Goal: Navigation & Orientation: Find specific page/section

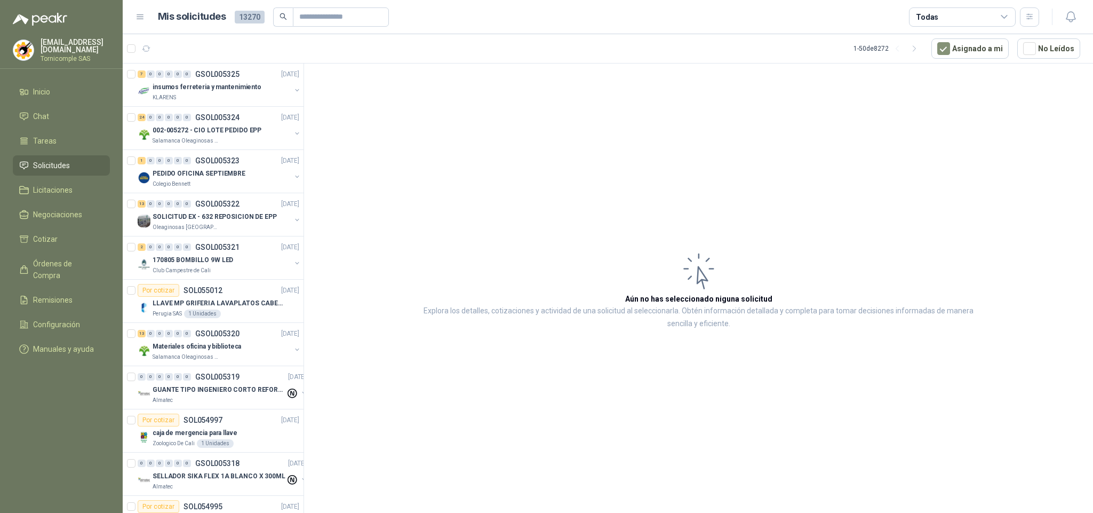
click at [74, 167] on li "Solicitudes" at bounding box center [61, 165] width 84 height 12
drag, startPoint x: 0, startPoint y: 0, endPoint x: 42, endPoint y: 68, distance: 79.5
click at [74, 165] on li "Solicitudes" at bounding box center [61, 165] width 84 height 12
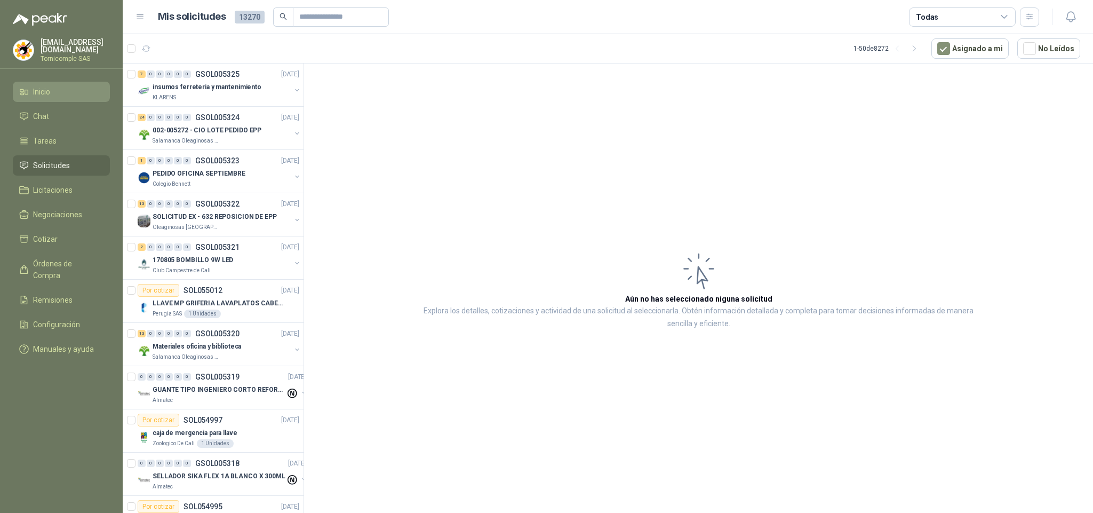
click at [39, 86] on span "Inicio" at bounding box center [41, 92] width 17 height 12
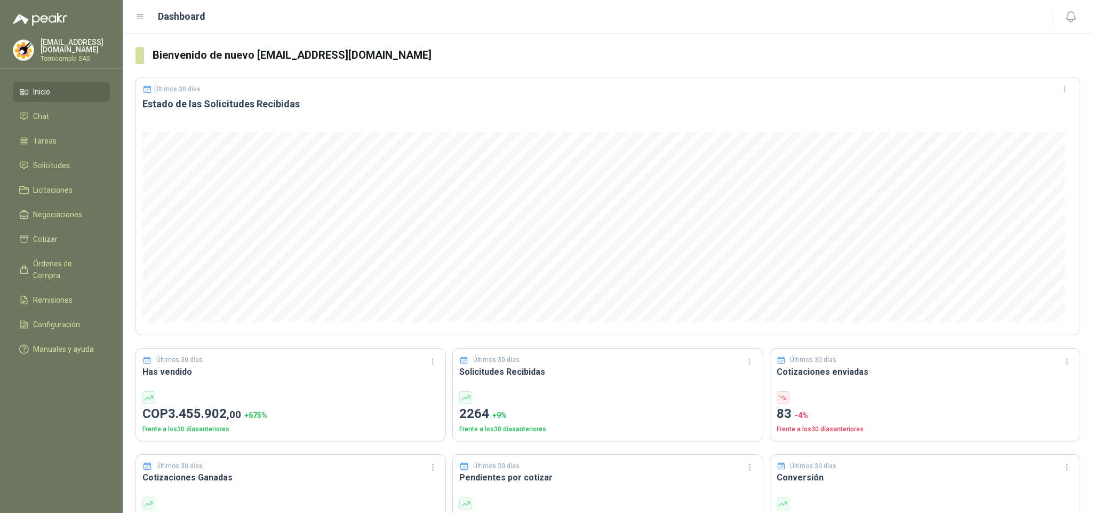
click at [79, 151] on ul "Inicio Chat Tareas Solicitudes Licitaciones Negociaciones Cotizar Órdenes de Co…" at bounding box center [61, 223] width 123 height 282
click at [79, 155] on link "Solicitudes" at bounding box center [61, 165] width 97 height 20
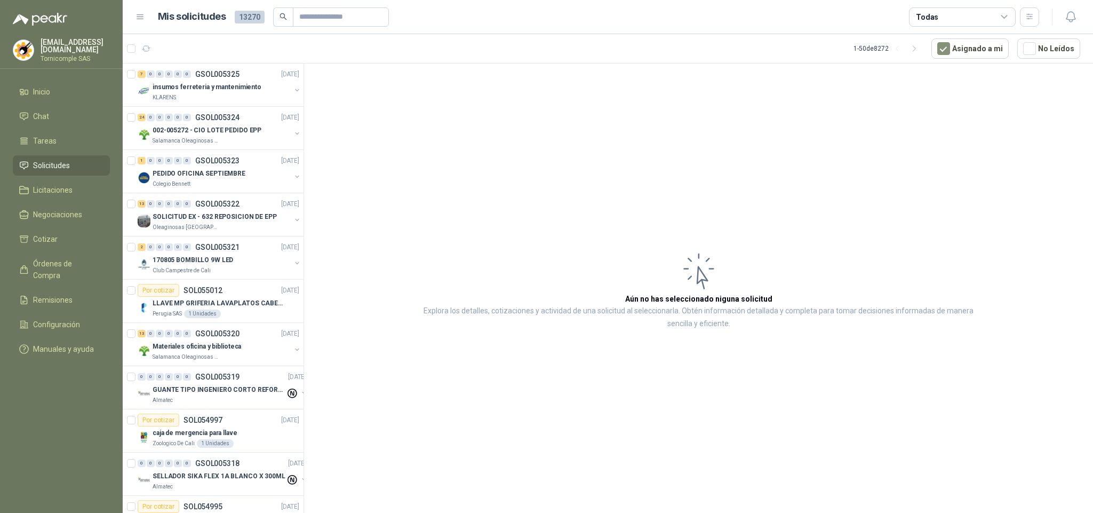
click at [67, 160] on span "Solicitudes" at bounding box center [51, 165] width 37 height 12
click at [57, 99] on link "Inicio" at bounding box center [61, 92] width 97 height 20
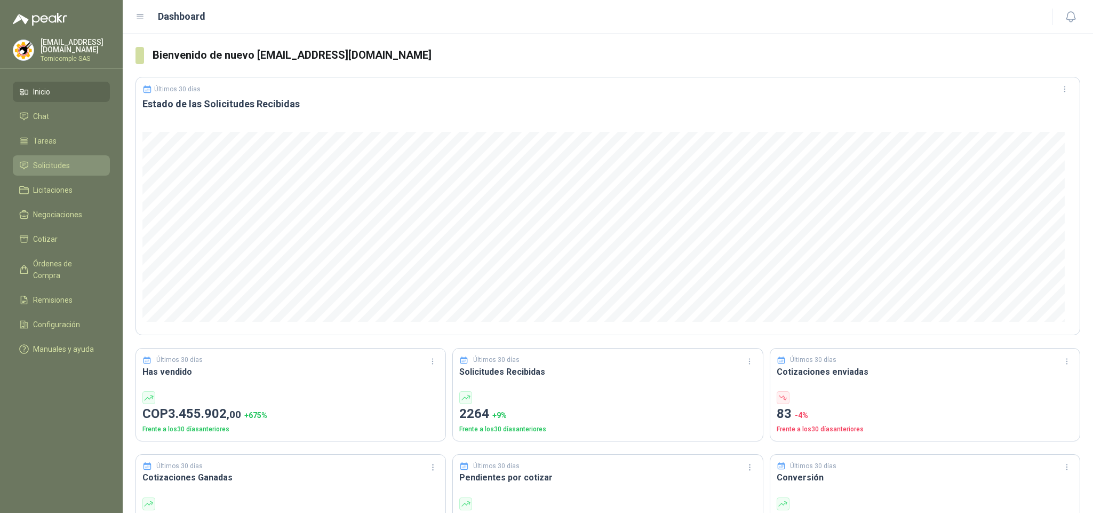
click at [61, 161] on span "Solicitudes" at bounding box center [51, 165] width 37 height 12
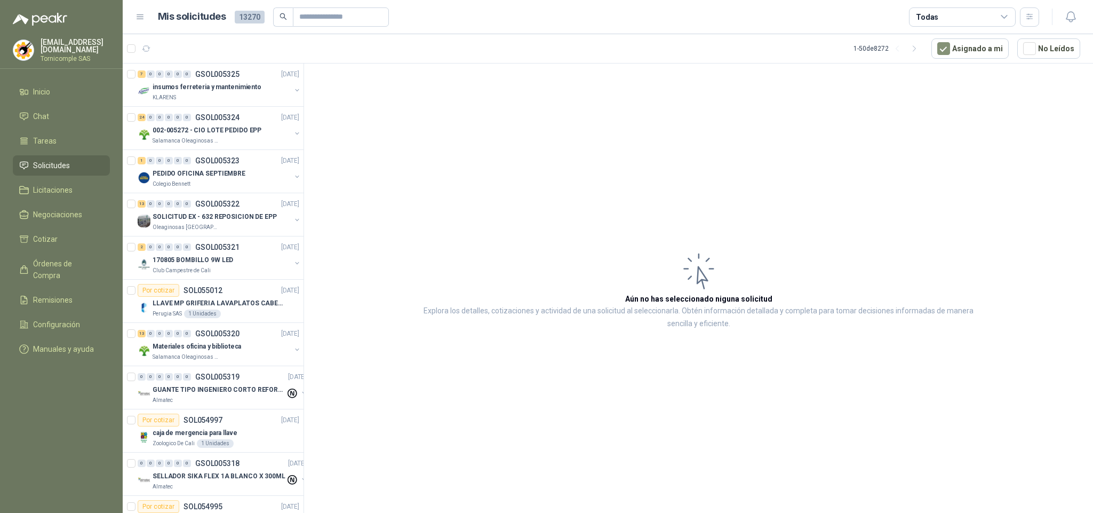
click at [47, 165] on span "Solicitudes" at bounding box center [51, 165] width 37 height 12
drag, startPoint x: 47, startPoint y: 165, endPoint x: 37, endPoint y: 99, distance: 66.8
click at [47, 165] on span "Solicitudes" at bounding box center [51, 165] width 37 height 12
click at [37, 99] on link "Inicio" at bounding box center [61, 92] width 97 height 20
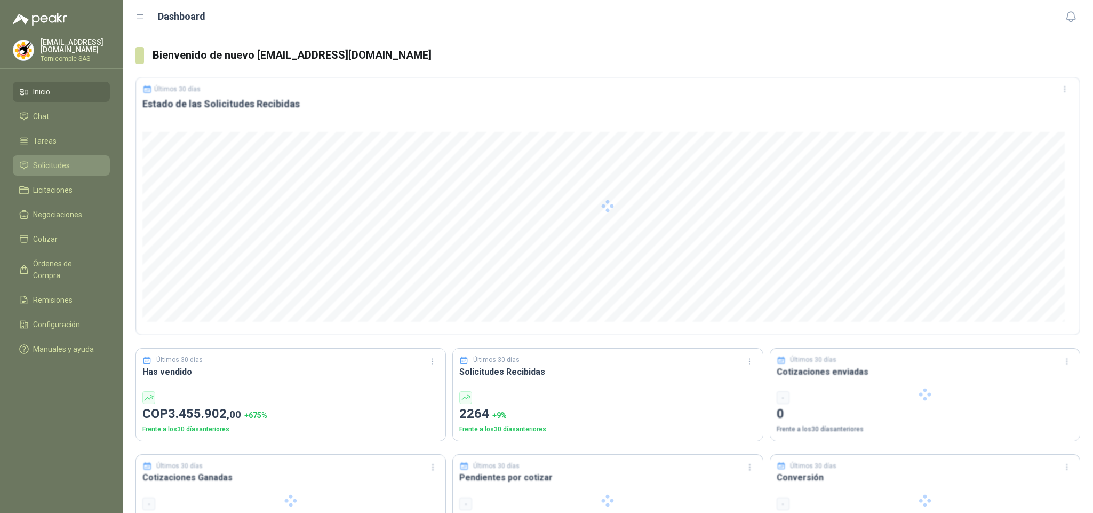
click at [48, 166] on span "Solicitudes" at bounding box center [51, 165] width 37 height 12
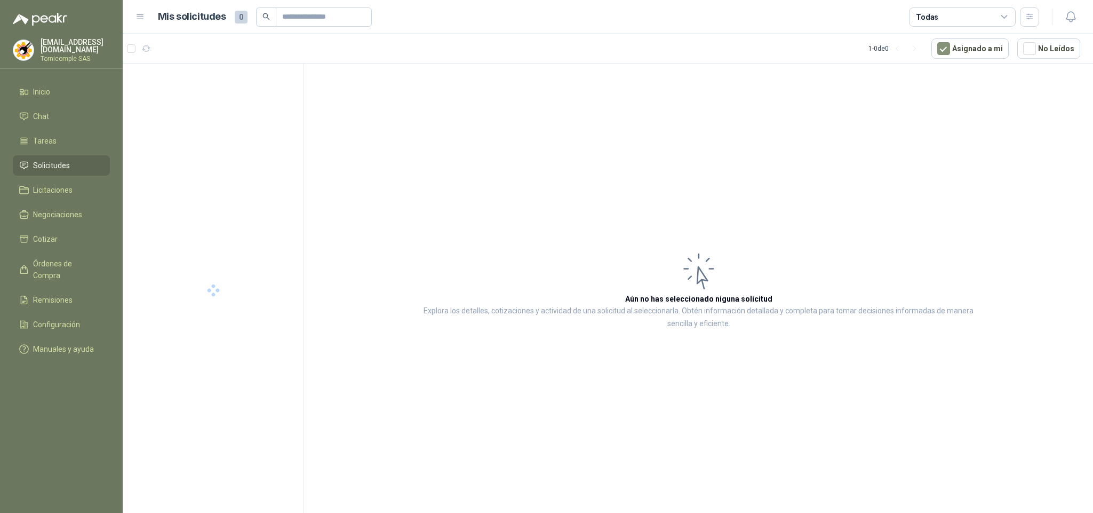
click at [48, 166] on span "Solicitudes" at bounding box center [51, 165] width 37 height 12
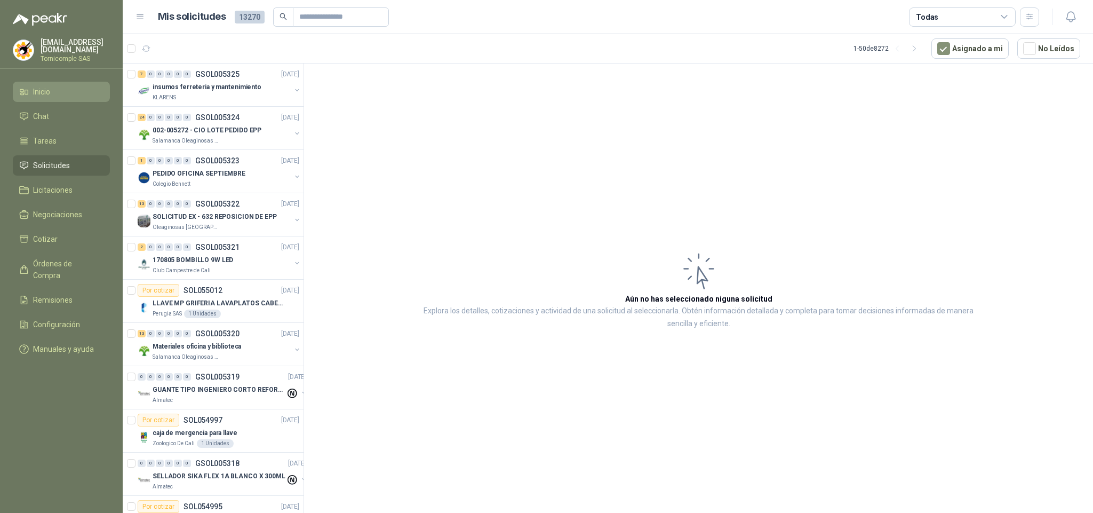
click at [56, 96] on link "Inicio" at bounding box center [61, 92] width 97 height 20
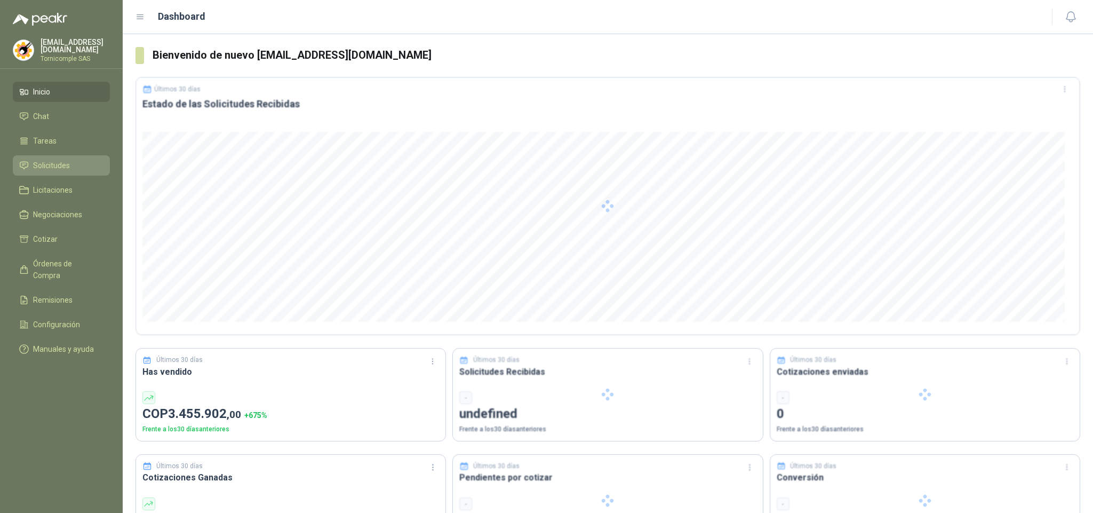
click at [55, 164] on span "Solicitudes" at bounding box center [51, 165] width 37 height 12
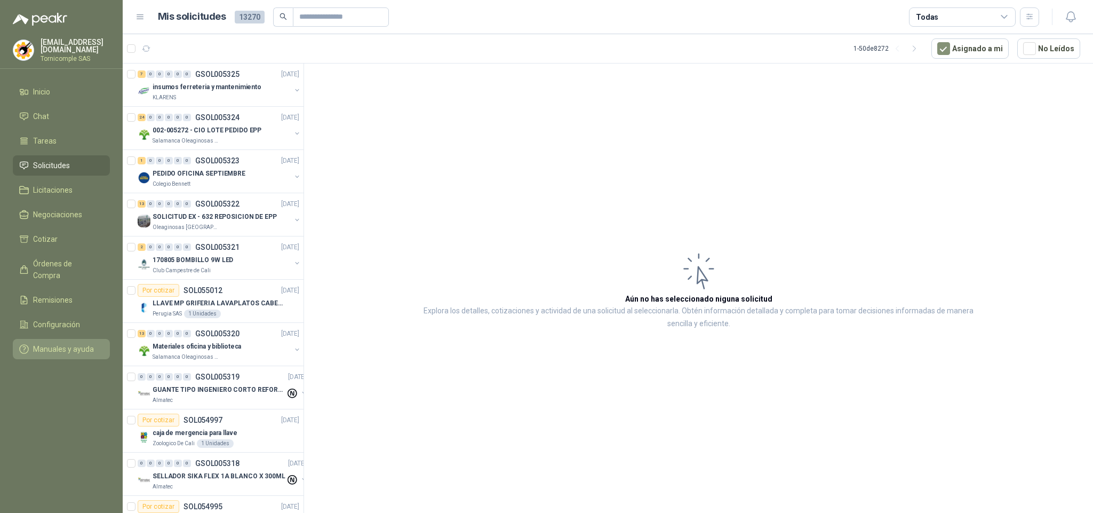
click at [98, 343] on li "Manuales y ayuda" at bounding box center [61, 349] width 84 height 12
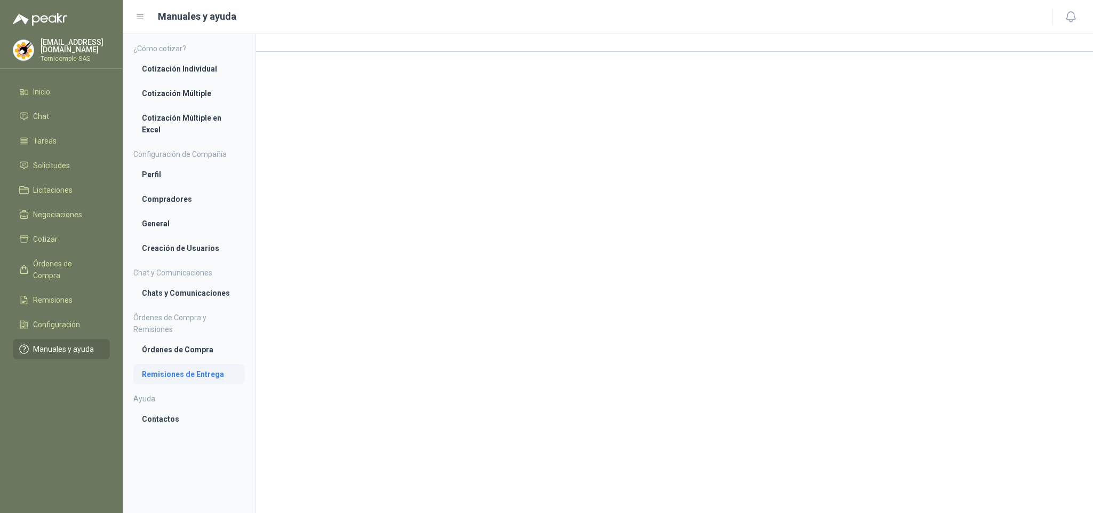
click at [189, 373] on li "Remisiones de Entrega" at bounding box center [189, 374] width 94 height 12
click at [62, 159] on span "Solicitudes" at bounding box center [51, 165] width 37 height 12
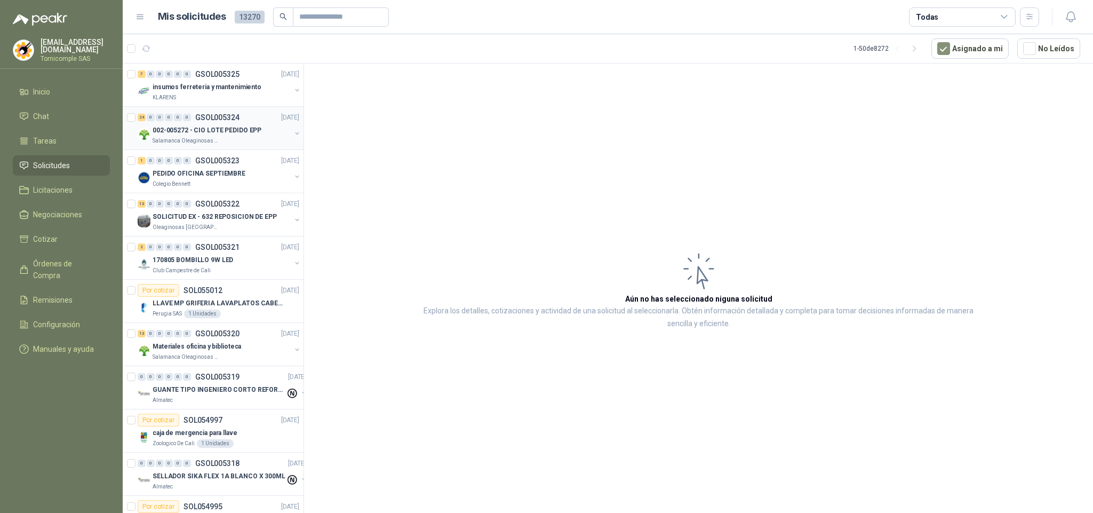
click at [245, 125] on div "002-005272 - CIO LOTE PEDIDO EPP" at bounding box center [222, 130] width 138 height 13
click at [248, 86] on p "insumos ferreteria y mantenimiento" at bounding box center [207, 87] width 109 height 10
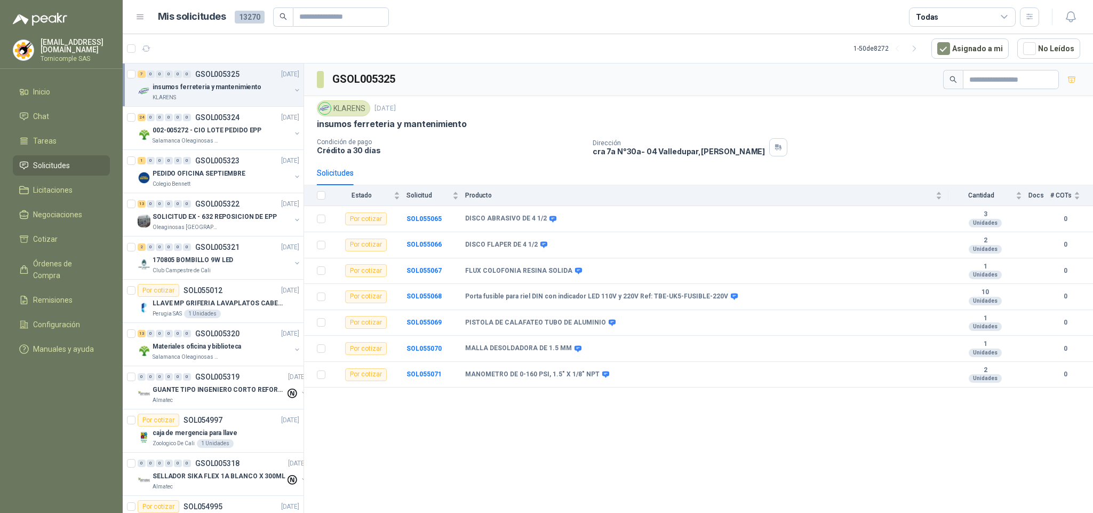
click at [98, 174] on ul "Inicio Chat Tareas Solicitudes Licitaciones Negociaciones Cotizar Órdenes de Co…" at bounding box center [61, 223] width 123 height 282
click at [90, 167] on li "Solicitudes" at bounding box center [61, 165] width 84 height 12
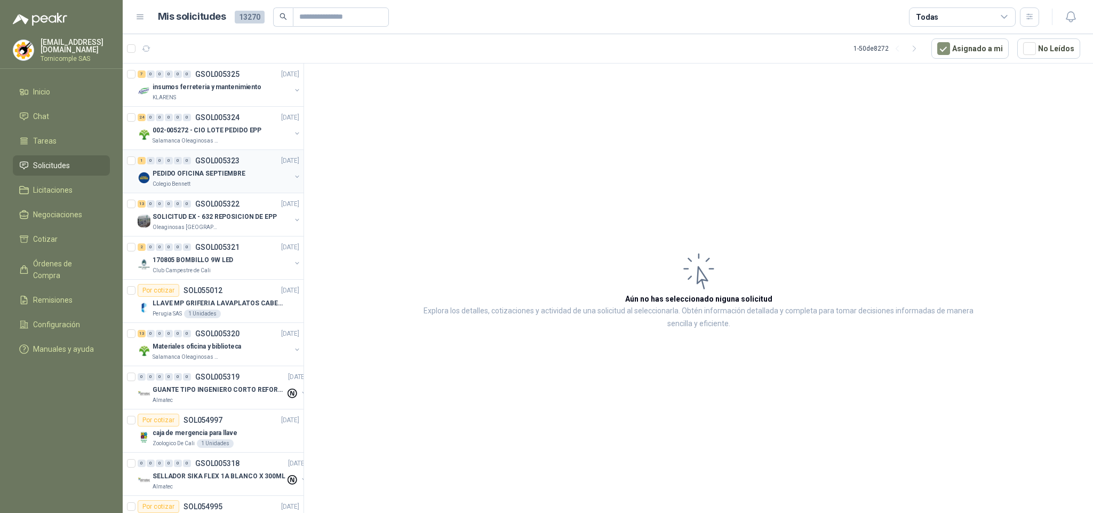
click at [290, 186] on div "PEDIDO OFICINA SEPTIEMBRE Colegio [PERSON_NAME]" at bounding box center [220, 177] width 164 height 21
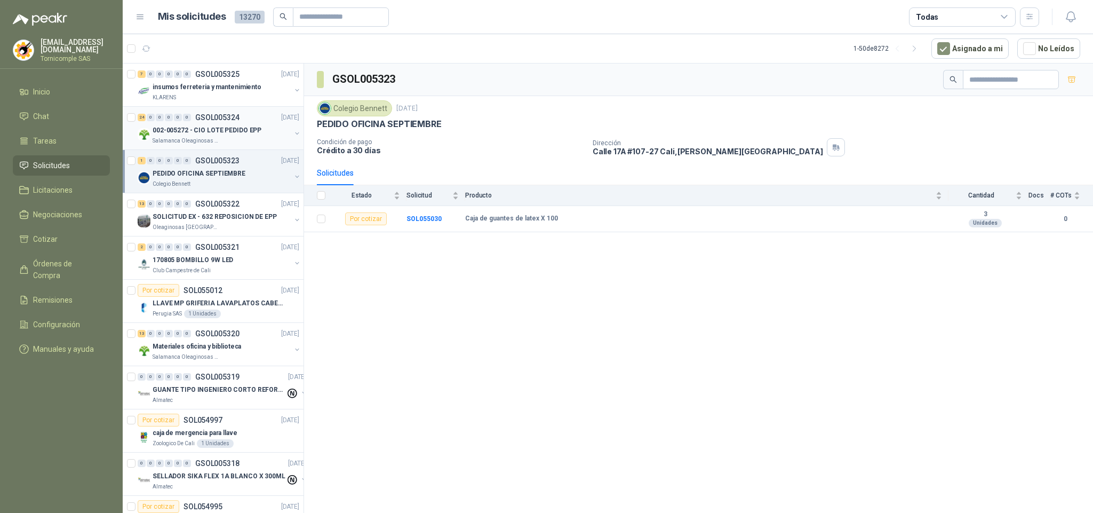
click at [209, 140] on p "Salamanca Oleaginosas SAS" at bounding box center [186, 141] width 67 height 9
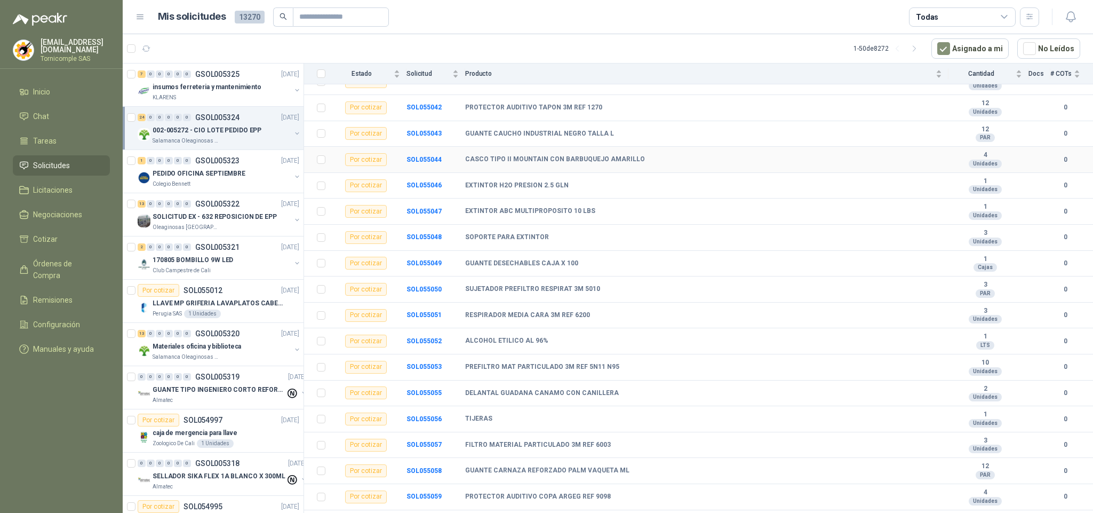
scroll to position [240, 0]
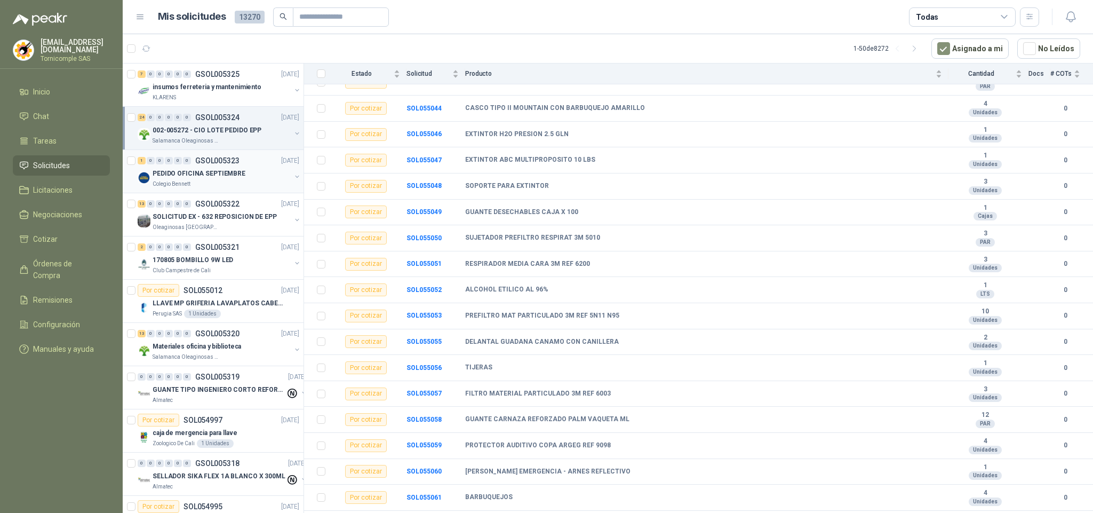
click at [231, 177] on p "PEDIDO OFICINA SEPTIEMBRE" at bounding box center [199, 174] width 93 height 10
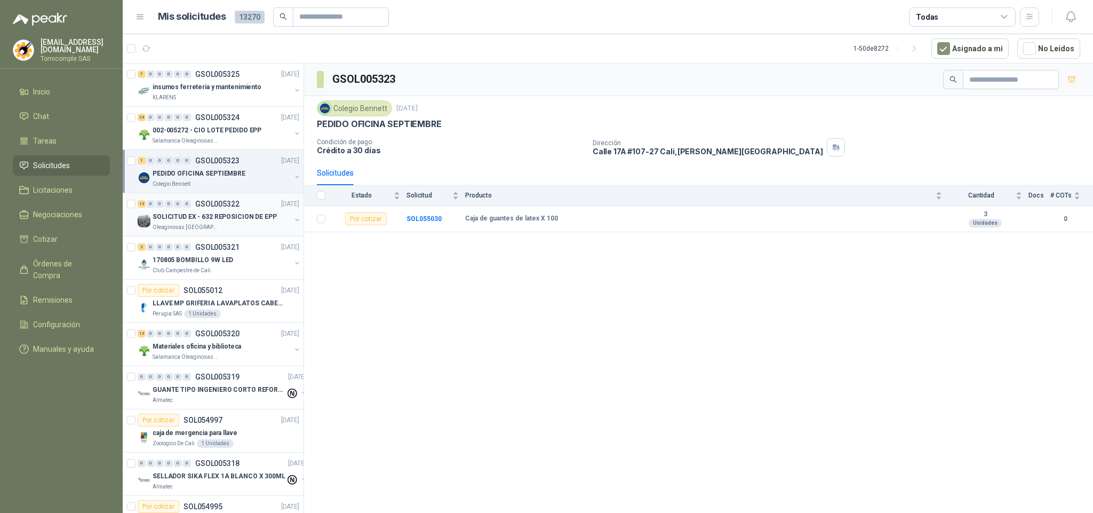
click at [228, 221] on p "SOLICITUD EX - 632 REPOSICION DE EPP" at bounding box center [215, 217] width 124 height 10
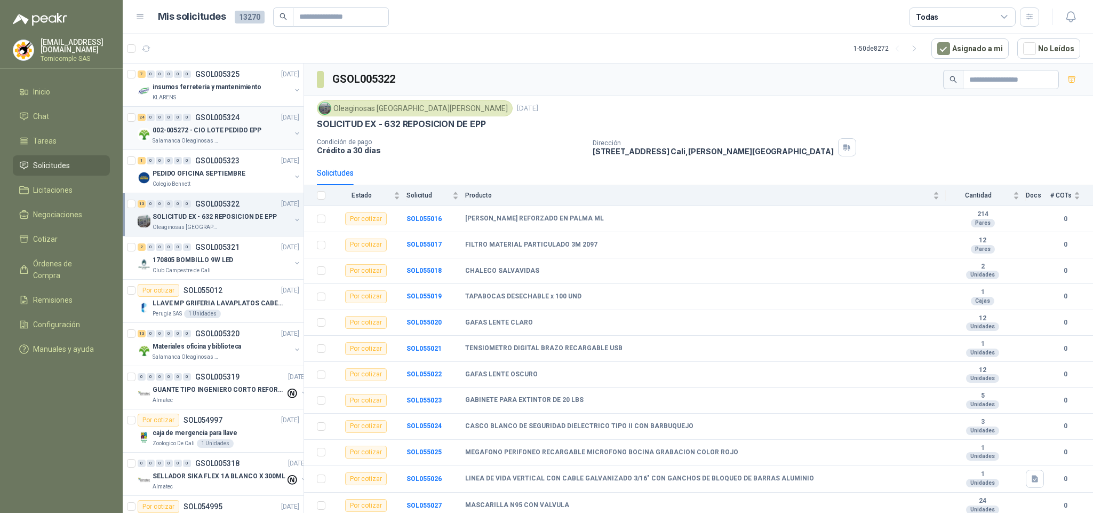
click at [215, 107] on div "24 0 0 0 0 0 GSOL005324 [DATE] 002-005272 - CIO LOTE PEDIDO EPP Salamanca Oleag…" at bounding box center [213, 128] width 181 height 43
click at [206, 98] on div "KLARENS" at bounding box center [222, 97] width 138 height 9
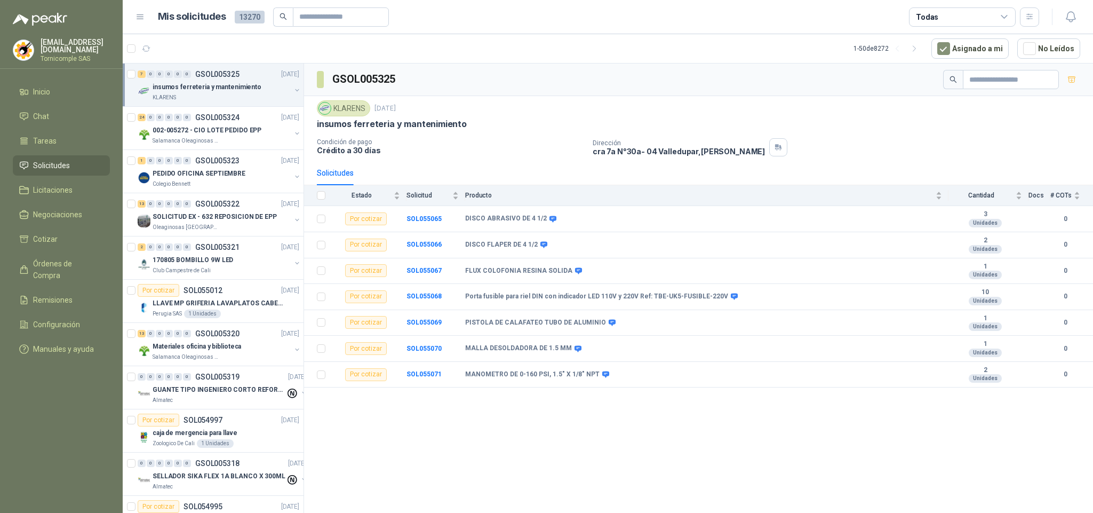
click at [58, 163] on span "Solicitudes" at bounding box center [51, 165] width 37 height 12
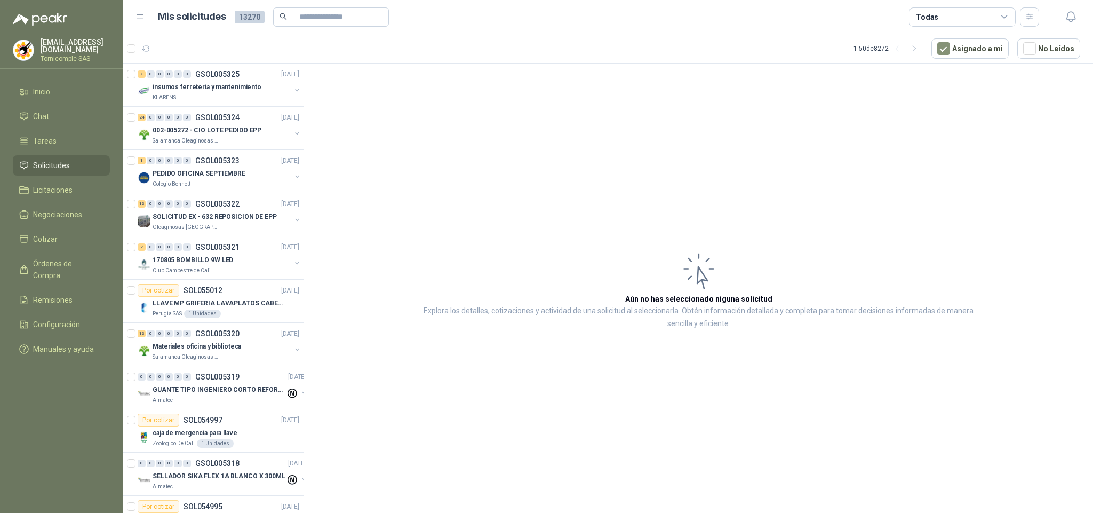
click at [62, 229] on link "Cotizar" at bounding box center [61, 239] width 97 height 20
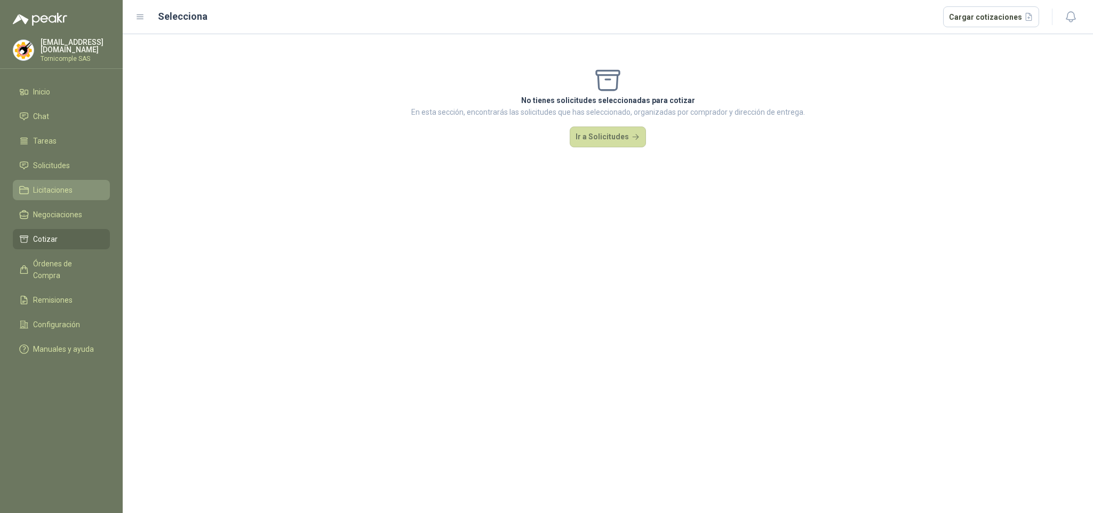
click at [65, 180] on link "Licitaciones" at bounding box center [61, 190] width 97 height 20
click at [63, 160] on span "Solicitudes" at bounding box center [51, 165] width 37 height 12
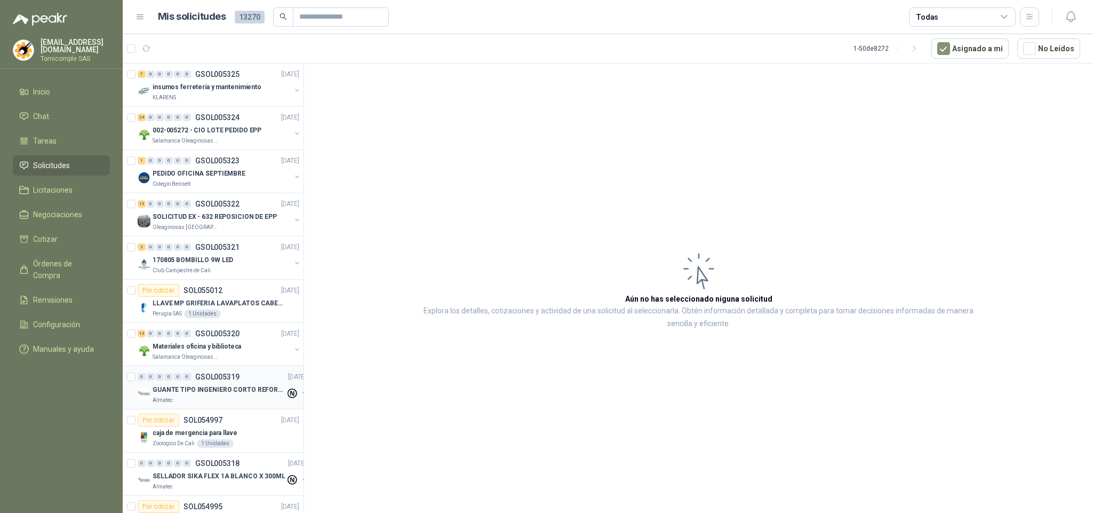
click at [235, 400] on div "Almatec" at bounding box center [219, 400] width 133 height 9
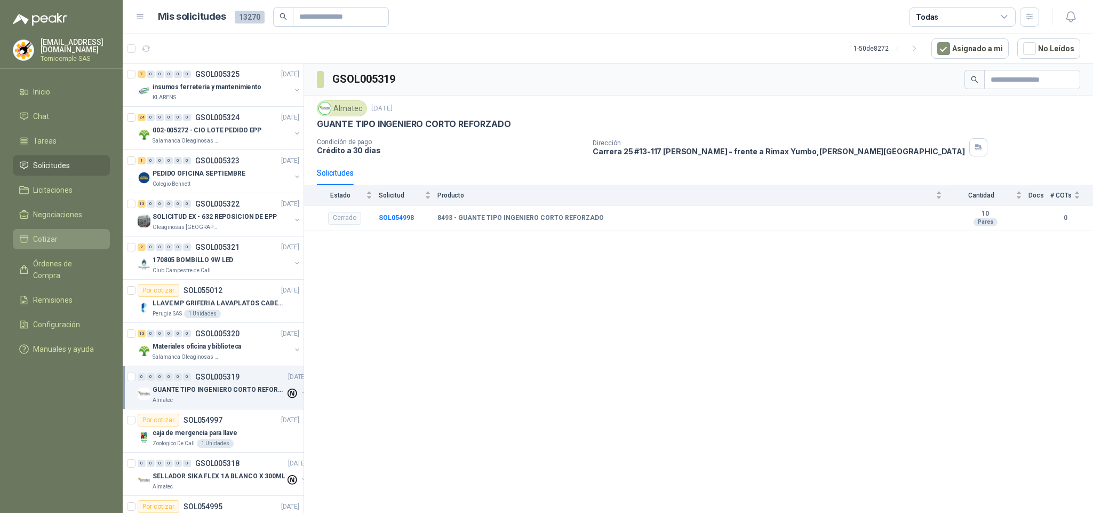
click at [63, 244] on link "Cotizar" at bounding box center [61, 239] width 97 height 20
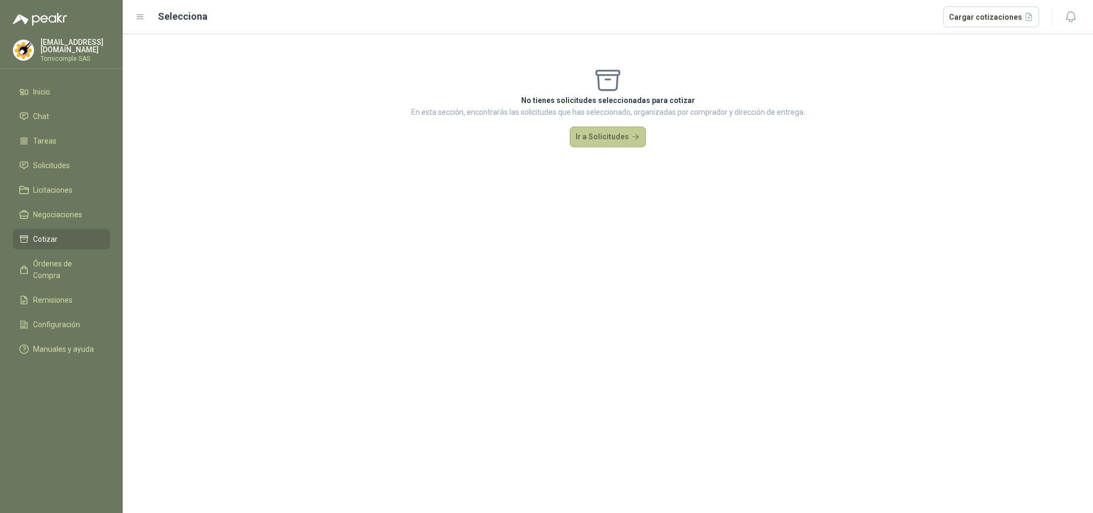
click at [623, 129] on button "Ir a Solicitudes" at bounding box center [608, 136] width 77 height 21
